Goal: Information Seeking & Learning: Find contact information

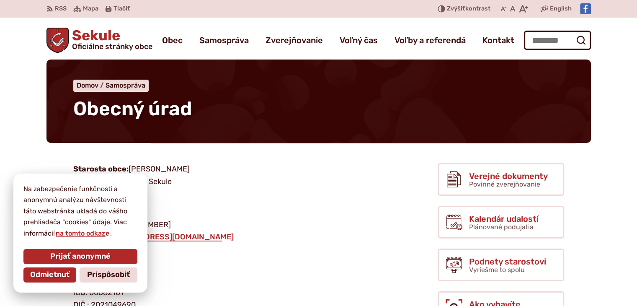
scroll to position [17, 0]
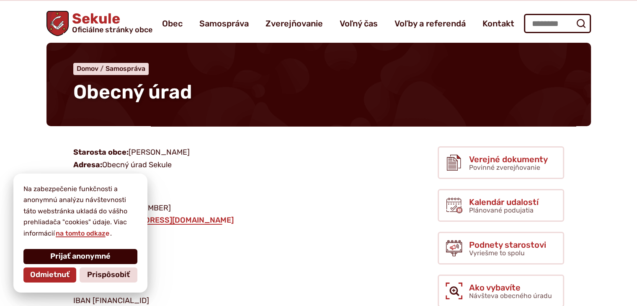
click at [70, 260] on span "Prijať anonymné" at bounding box center [80, 256] width 60 height 9
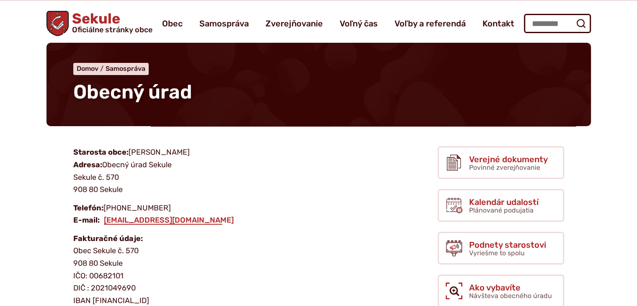
click at [288, 237] on p "Fakturačné údaje: Obec Sekule č. 570 908 80 Sekule IČO: 00682101 DIČ : [FINANCI…" at bounding box center [222, 270] width 298 height 75
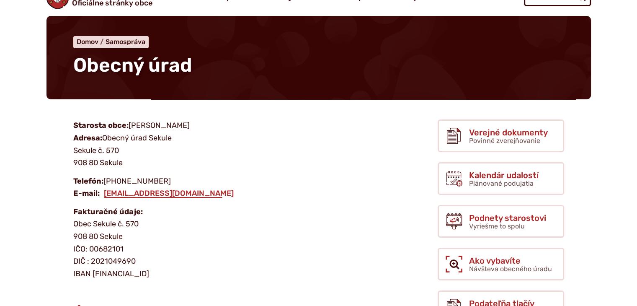
scroll to position [0, 0]
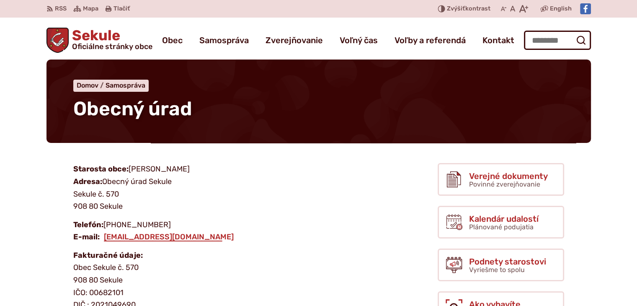
click at [288, 237] on p "Telefón: [PHONE_NUMBER] E-mail: [EMAIL_ADDRESS][DOMAIN_NAME]" at bounding box center [222, 231] width 298 height 25
click at [296, 249] on p "Fakturačné údaje: Obec Sekule č. 570 908 80 Sekule IČO: 00682101 DIČ : [FINANCI…" at bounding box center [222, 286] width 298 height 75
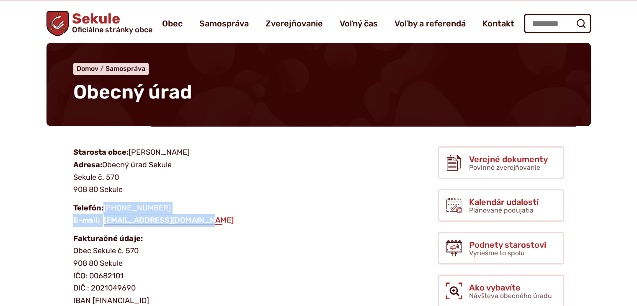
drag, startPoint x: 212, startPoint y: 220, endPoint x: 194, endPoint y: 206, distance: 21.8
click at [194, 206] on p "Telefón: [PHONE_NUMBER] E-mail: [EMAIL_ADDRESS][DOMAIN_NAME]" at bounding box center [222, 214] width 298 height 25
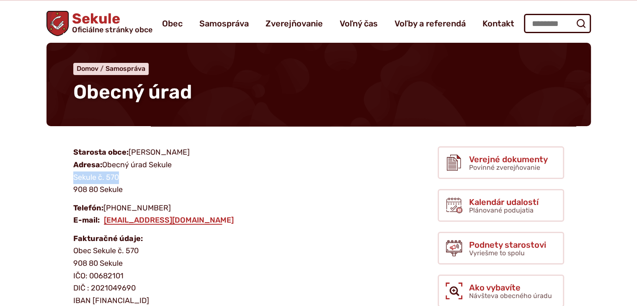
drag, startPoint x: 70, startPoint y: 181, endPoint x: 126, endPoint y: 178, distance: 55.4
copy p "Sekule č. 570"
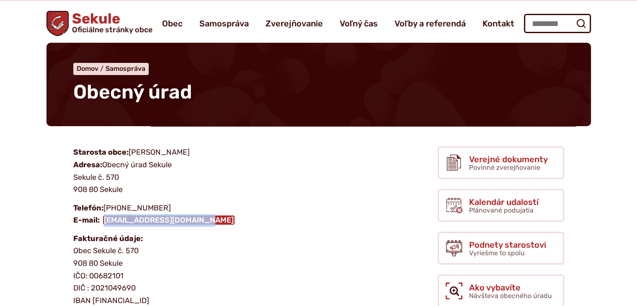
drag, startPoint x: 212, startPoint y: 222, endPoint x: 104, endPoint y: 220, distance: 108.1
click at [104, 220] on p "Telefón: [PHONE_NUMBER] E-mail: [EMAIL_ADDRESS][DOMAIN_NAME]" at bounding box center [222, 214] width 298 height 25
copy link "[EMAIL_ADDRESS][DOMAIN_NAME]"
